Goal: Find specific page/section: Find specific page/section

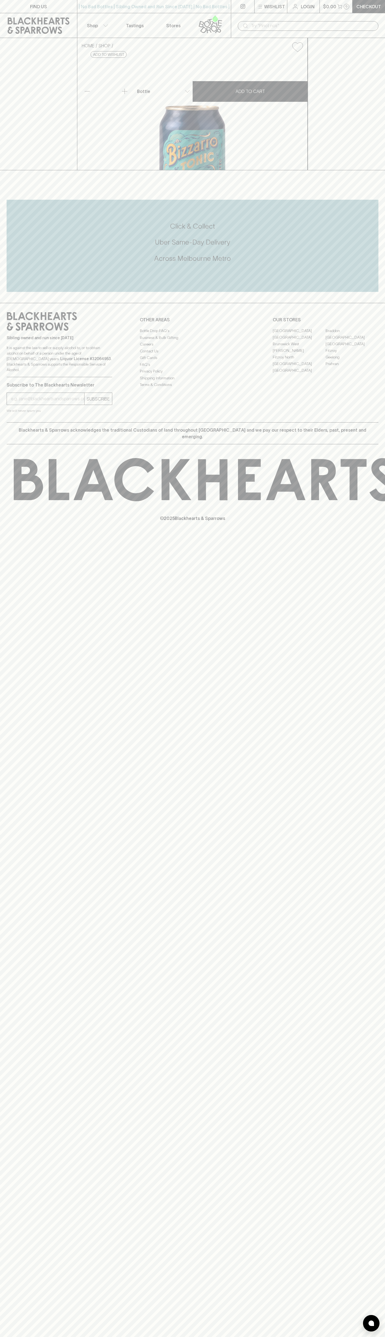
click at [380, 1112] on div "FIND US | No Bad Bottles | Sibling Owned and Run Since 2006 | No Bad Bottles | …" at bounding box center [192, 668] width 385 height 1337
click at [334, 1337] on html "FIND US | No Bad Bottles | Sibling Owned and Run Since 2006 | No Bad Bottles | …" at bounding box center [192, 668] width 385 height 1337
click at [15, 920] on div "FIND US | No Bad Bottles | Sibling Owned and Run Since 2006 | No Bad Bottles | …" at bounding box center [192, 668] width 385 height 1337
